Goal: Transaction & Acquisition: Download file/media

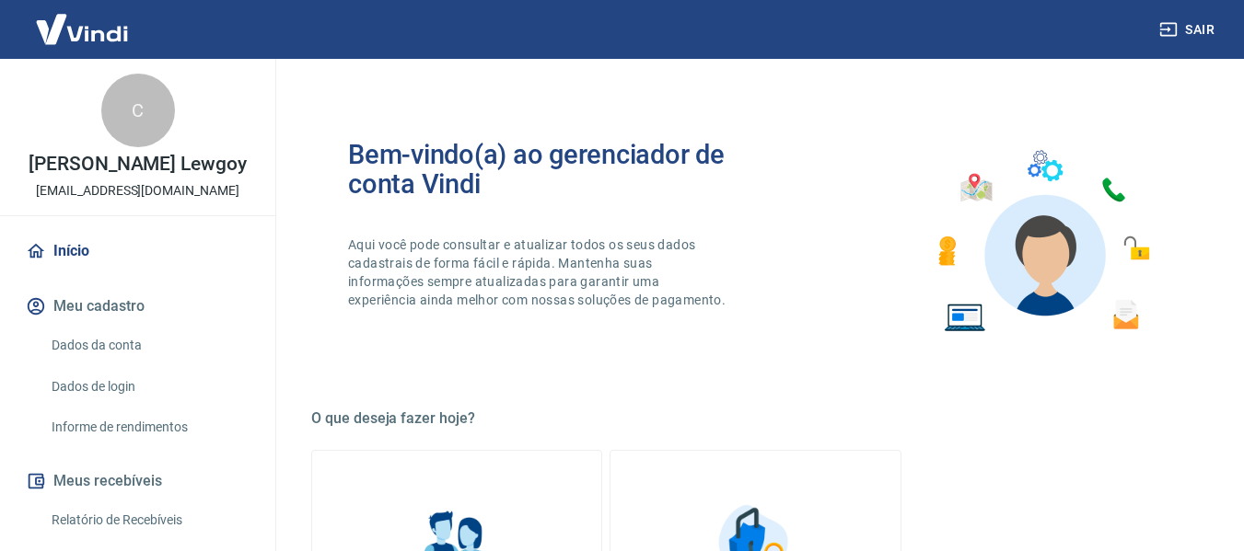
click at [69, 270] on link "Início" at bounding box center [137, 251] width 231 height 41
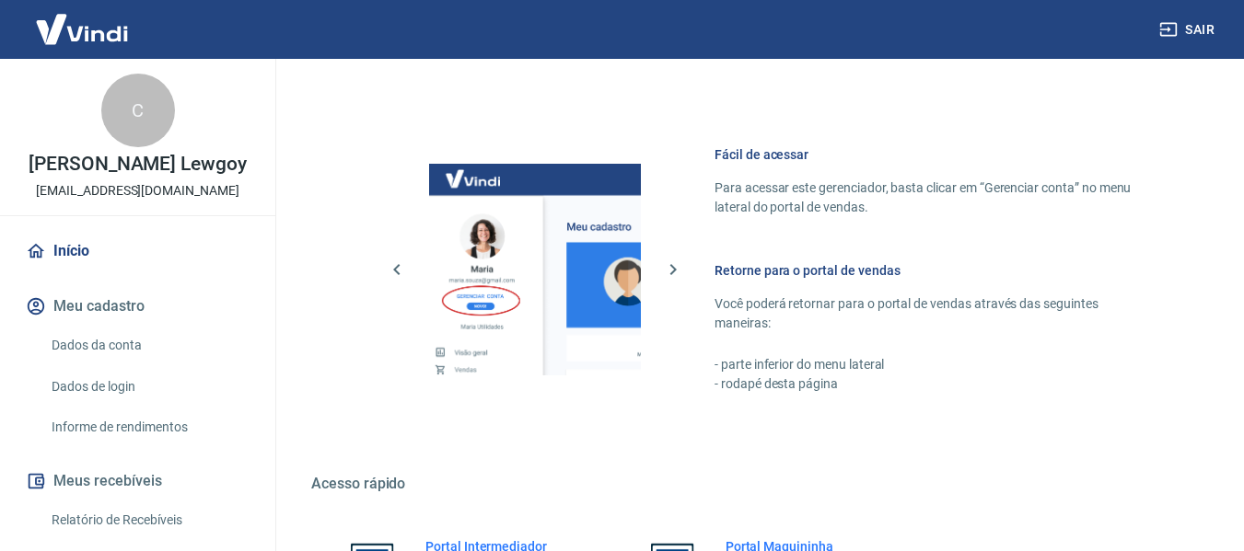
scroll to position [959, 0]
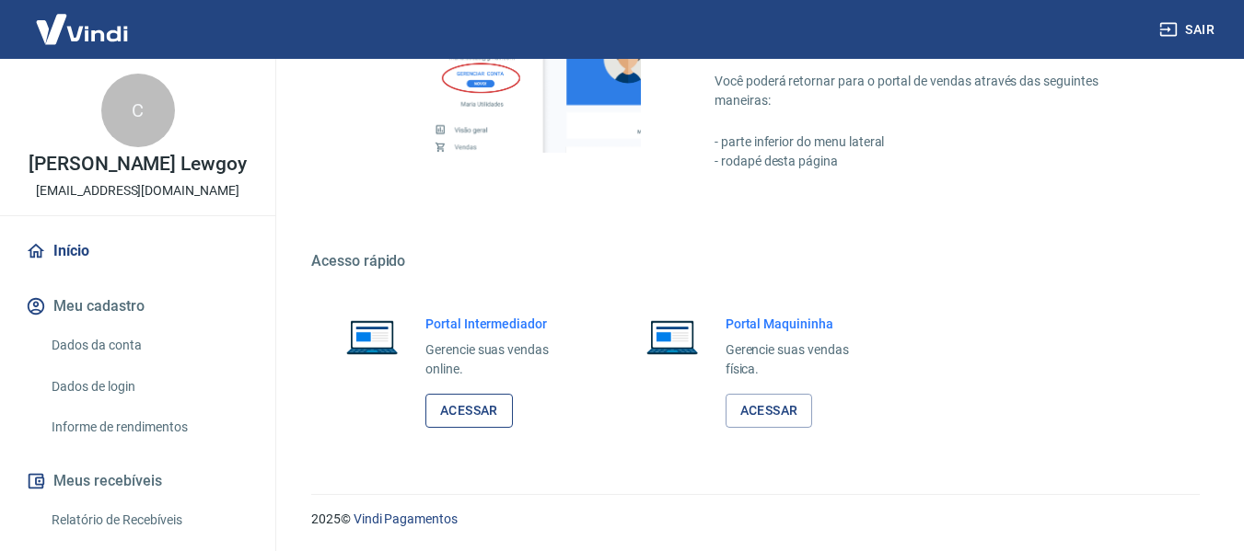
click at [465, 416] on link "Acessar" at bounding box center [468, 411] width 87 height 34
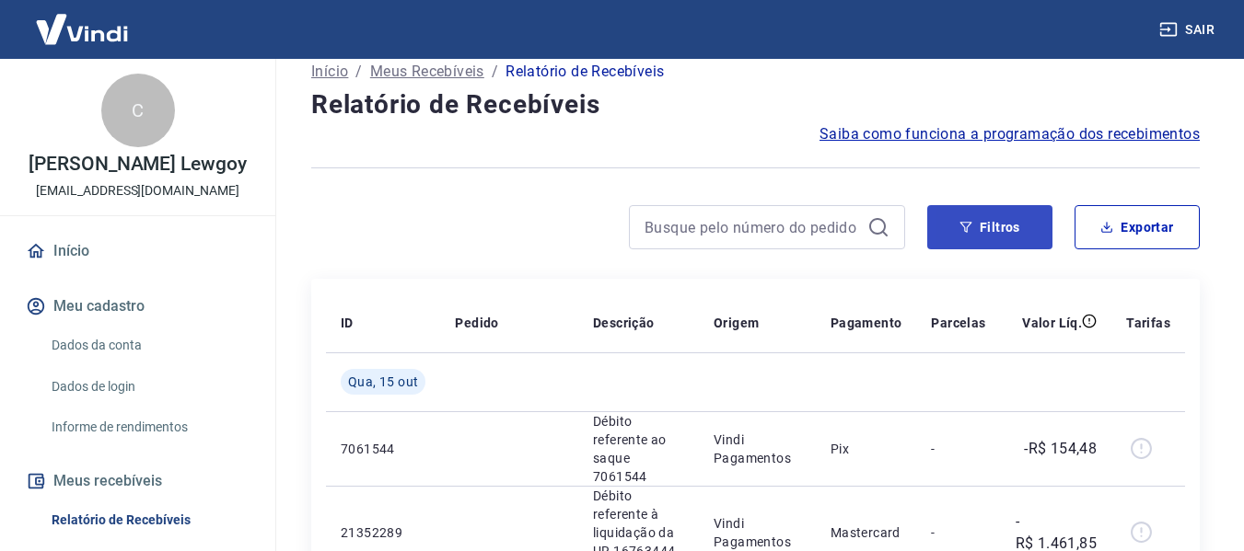
scroll to position [184, 0]
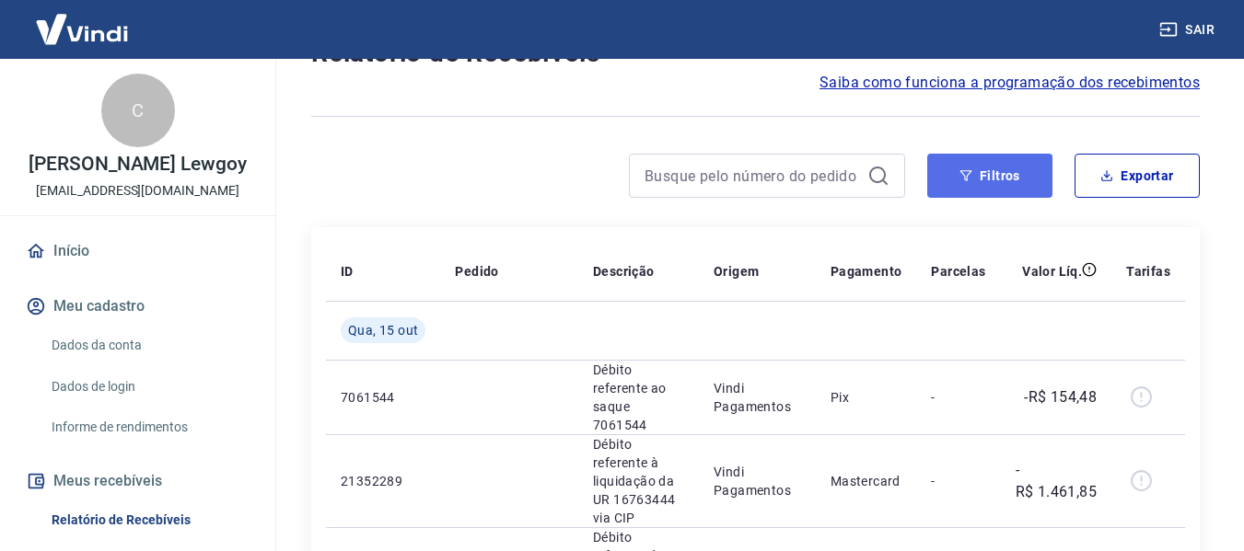
click at [1009, 177] on button "Filtros" at bounding box center [989, 176] width 125 height 44
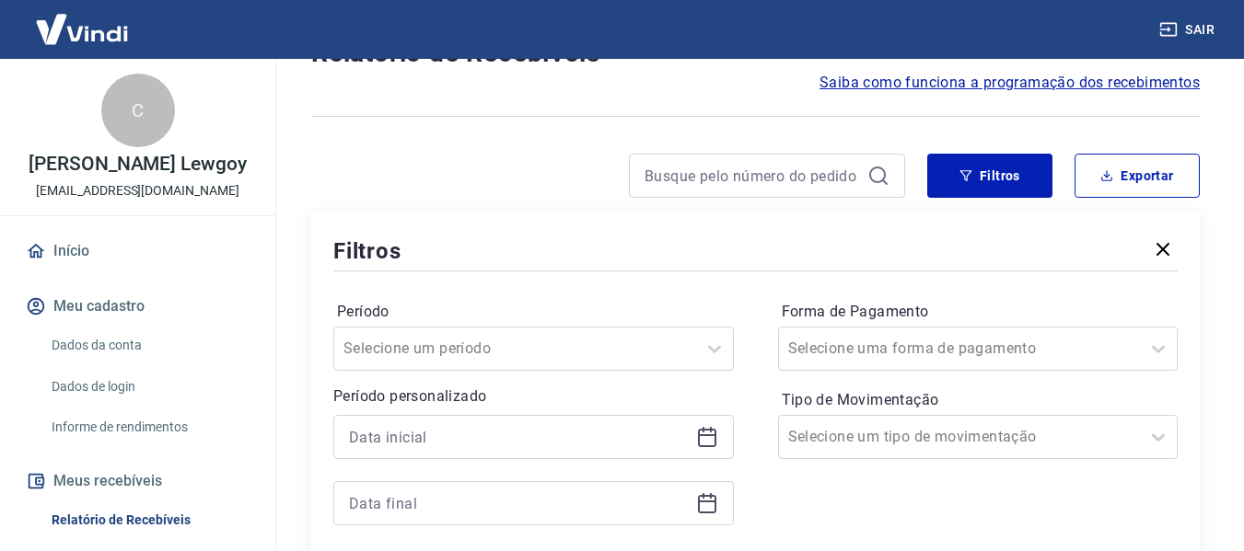
click at [713, 440] on icon at bounding box center [707, 437] width 22 height 22
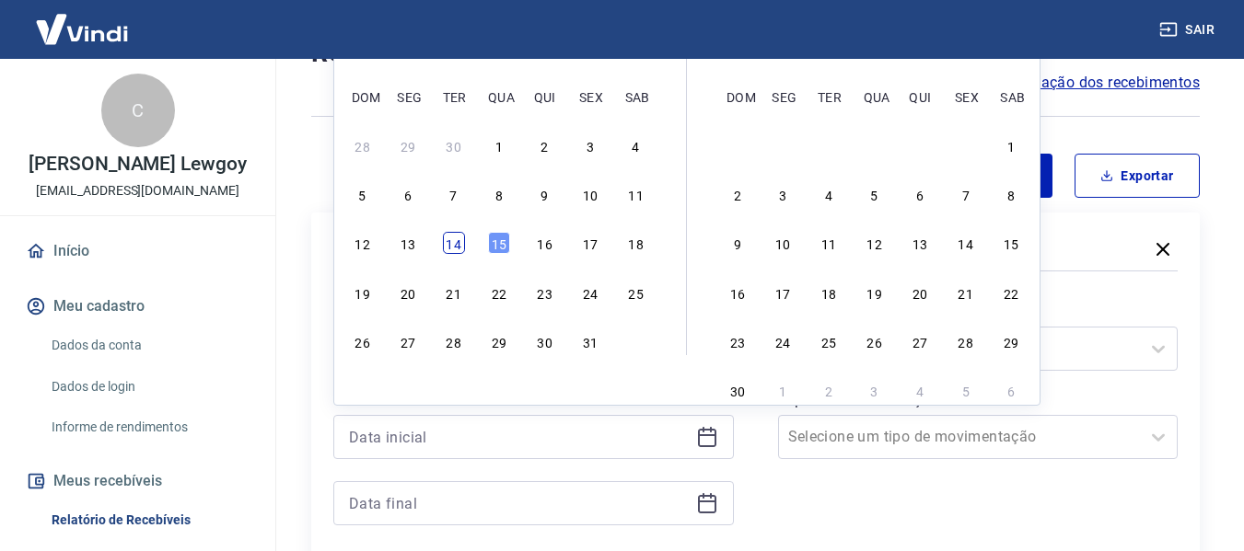
click at [447, 238] on div "14" at bounding box center [454, 243] width 22 height 22
type input "14/10/2025"
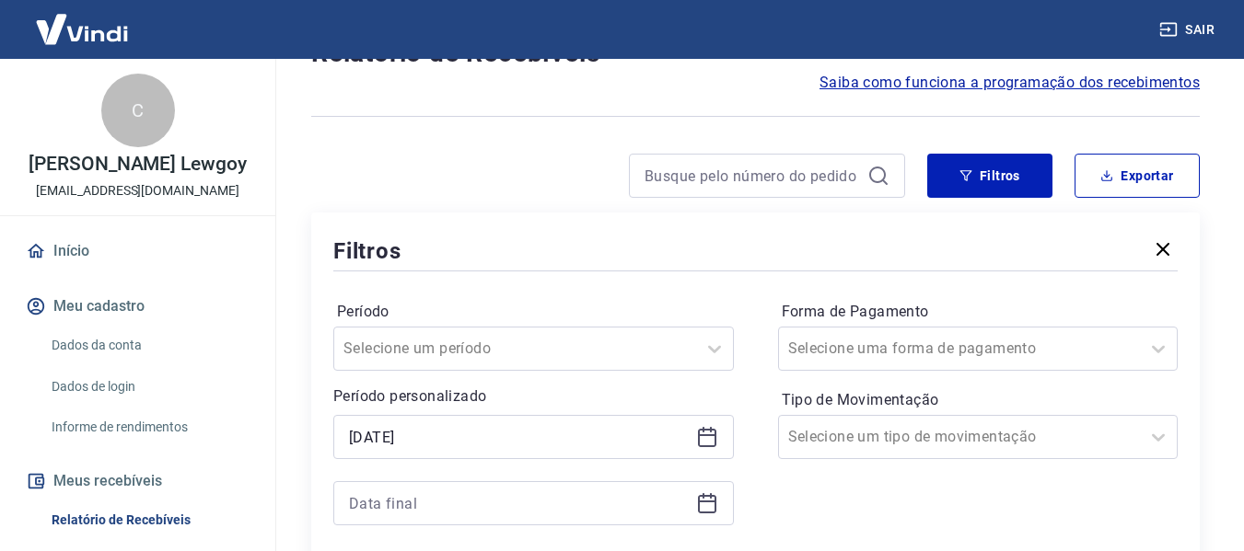
click at [702, 498] on icon at bounding box center [703, 496] width 2 height 6
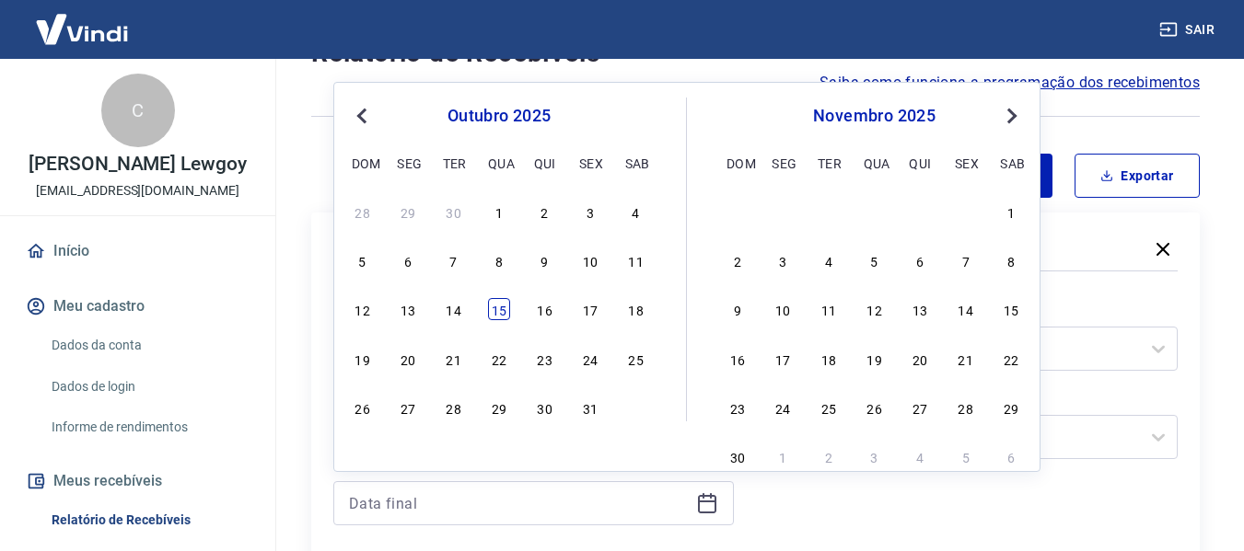
click at [497, 312] on div "15" at bounding box center [499, 309] width 22 height 22
type input "15/10/2025"
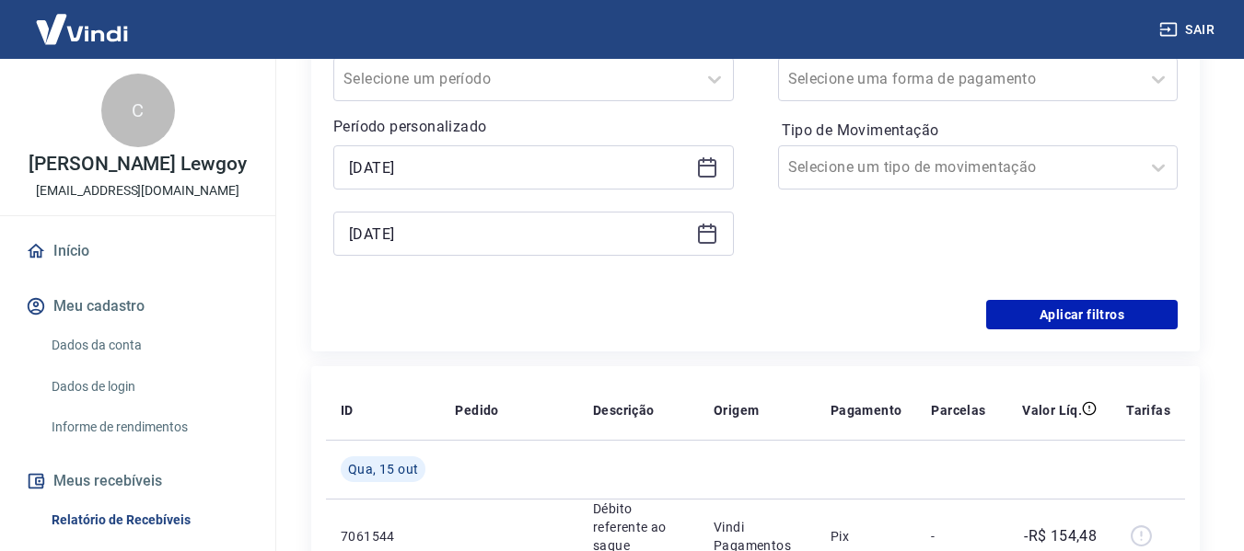
scroll to position [460, 0]
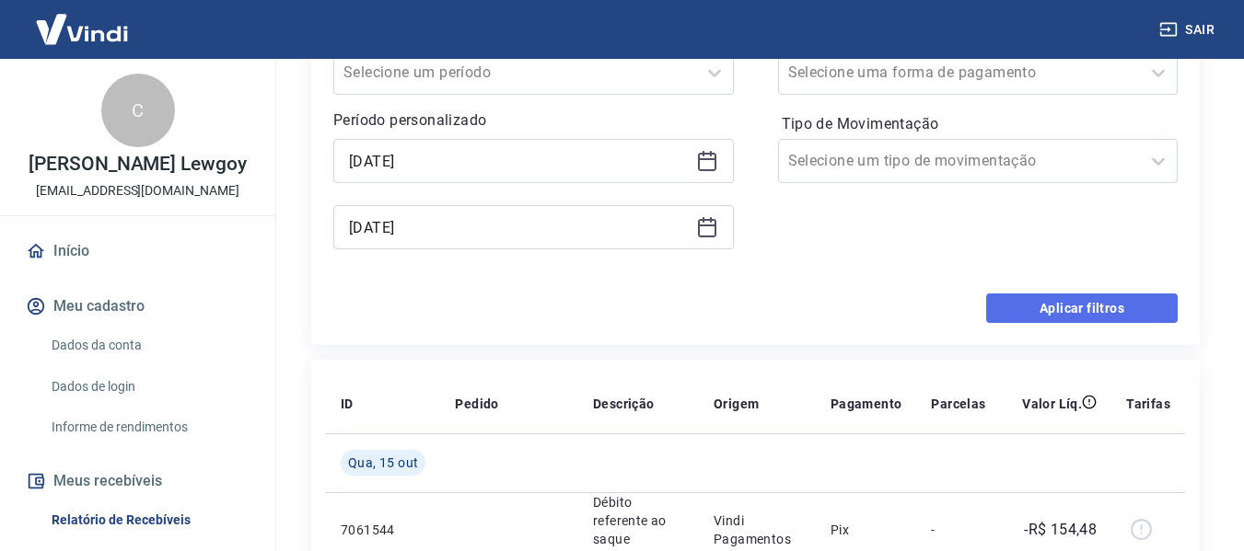
click at [1133, 311] on button "Aplicar filtros" at bounding box center [1081, 308] width 191 height 29
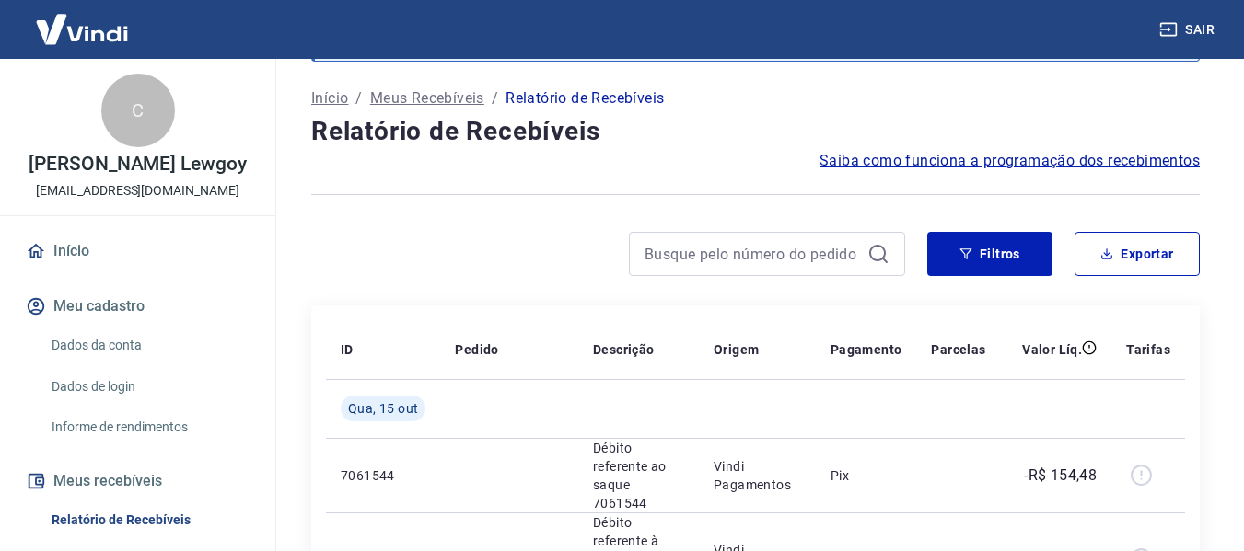
scroll to position [92, 0]
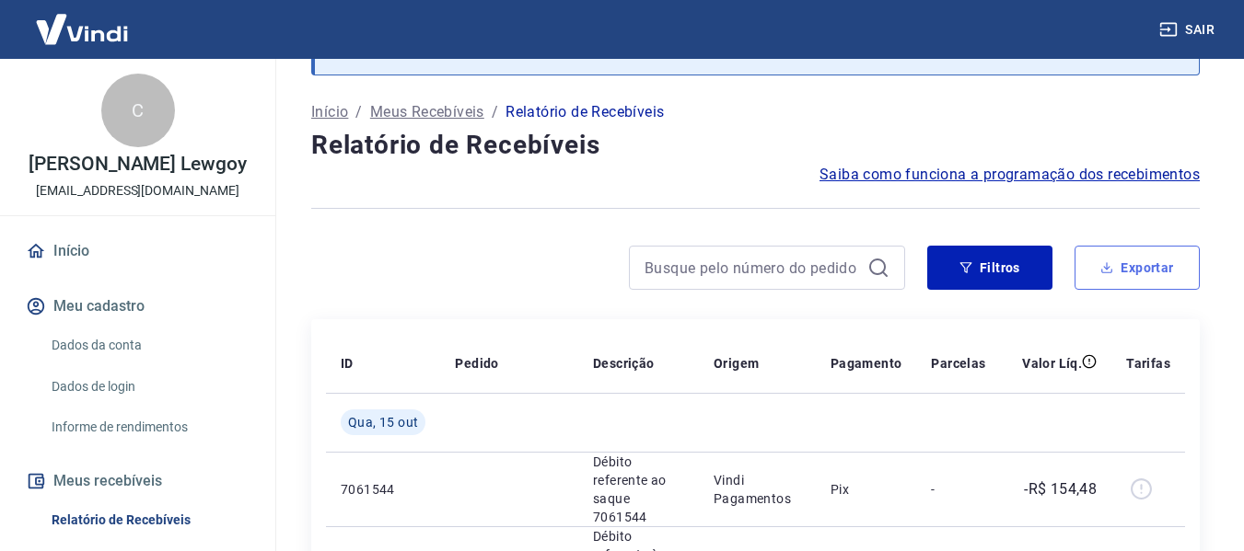
click at [1149, 263] on button "Exportar" at bounding box center [1136, 268] width 125 height 44
type input "14/10/2025"
type input "15/10/2025"
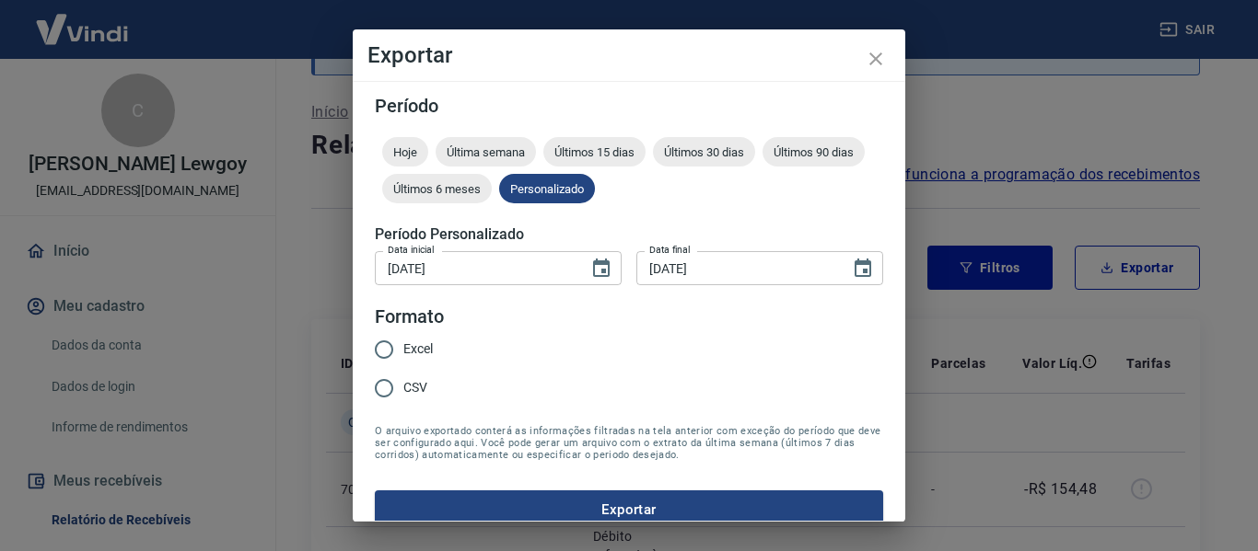
click at [420, 379] on span "CSV" at bounding box center [415, 387] width 24 height 19
click at [403, 379] on input "CSV" at bounding box center [384, 388] width 39 height 39
radio input "true"
click at [458, 488] on form "Período Hoje Última semana Últimos 15 dias Últimos 30 dias Últimos 90 dias Últi…" at bounding box center [629, 313] width 508 height 433
click at [475, 492] on button "Exportar" at bounding box center [629, 510] width 508 height 39
